Goal: Transaction & Acquisition: Purchase product/service

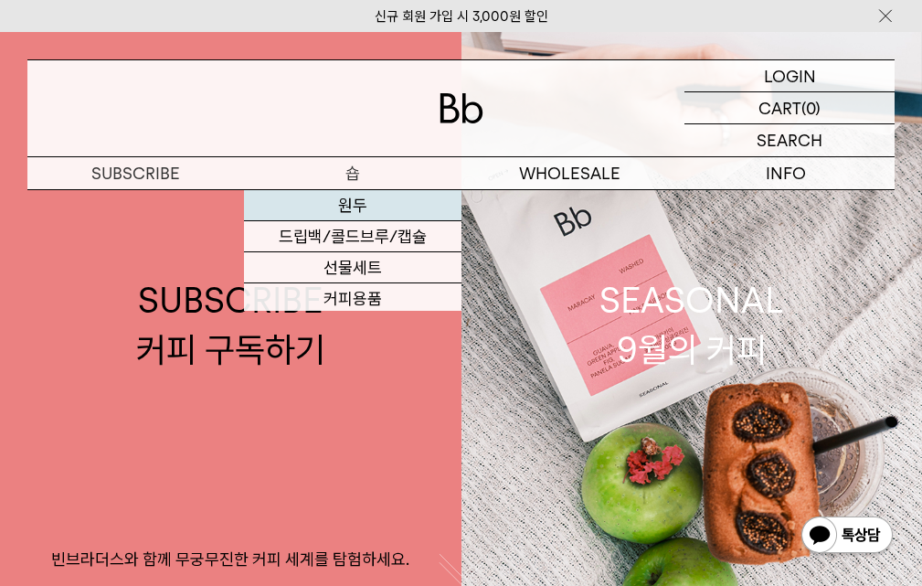
click at [345, 208] on link "원두" at bounding box center [352, 205] width 217 height 31
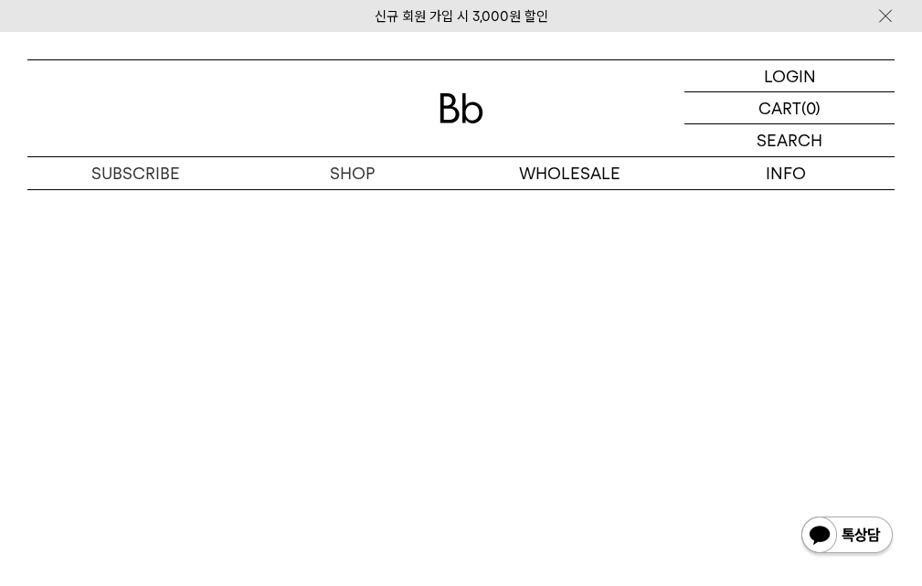
scroll to position [7830, 0]
